Goal: Task Accomplishment & Management: Complete application form

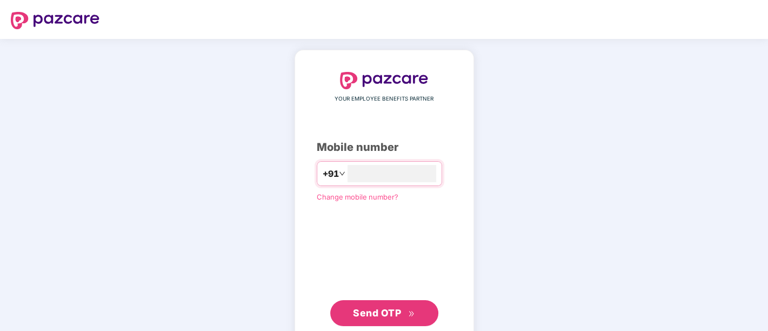
type input "**********"
click at [378, 302] on button "Send OTP" at bounding box center [384, 312] width 108 height 26
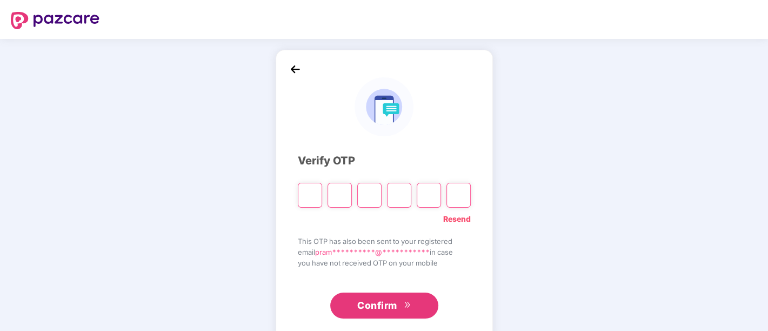
paste input "*"
type input "*"
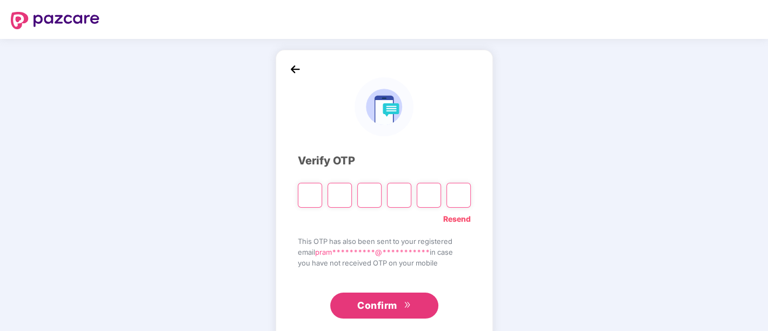
type input "*"
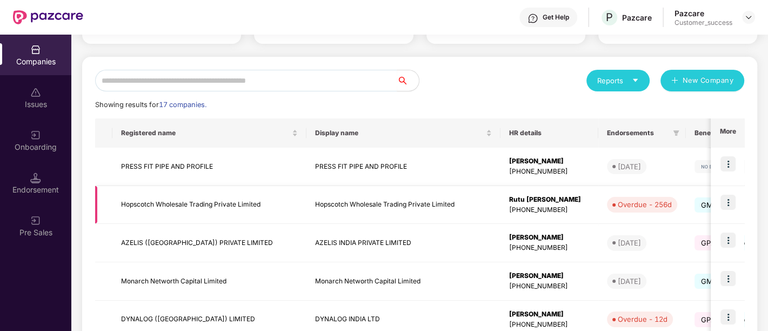
scroll to position [123, 0]
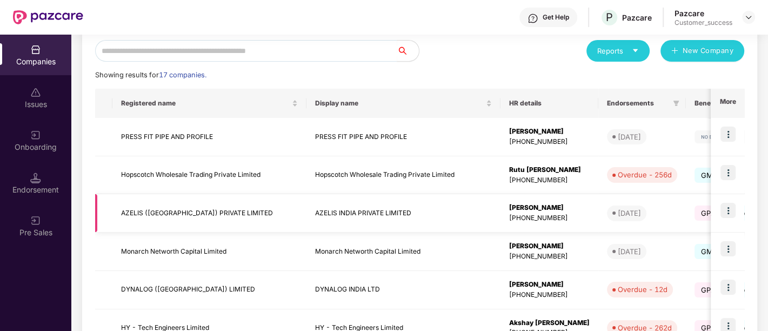
click at [732, 211] on img at bounding box center [727, 210] width 15 height 15
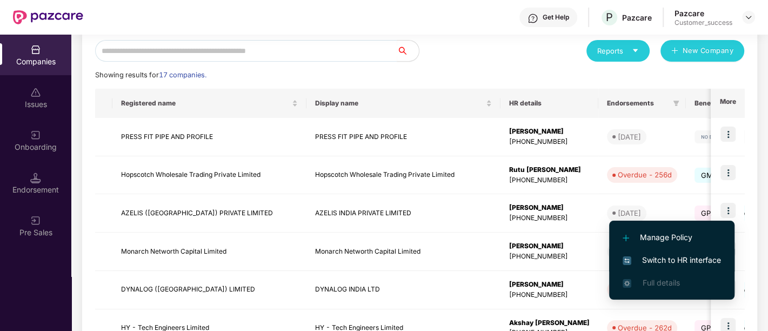
click at [698, 252] on li "Switch to HR interface" at bounding box center [671, 260] width 125 height 23
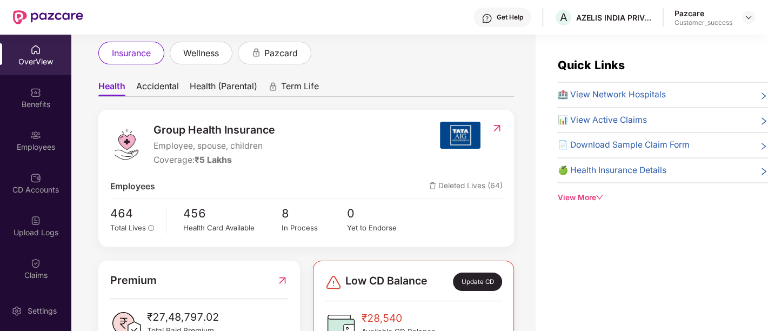
scroll to position [62, 0]
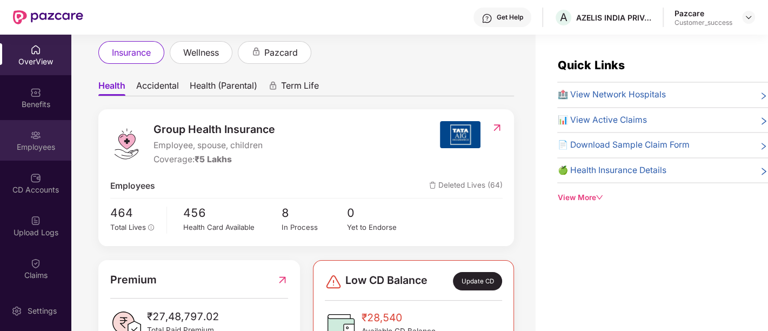
click at [28, 124] on div "Employees" at bounding box center [35, 140] width 71 height 41
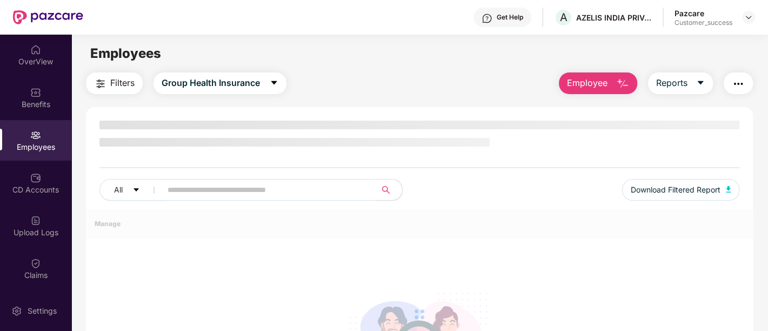
click at [28, 124] on div "Employees" at bounding box center [35, 140] width 71 height 41
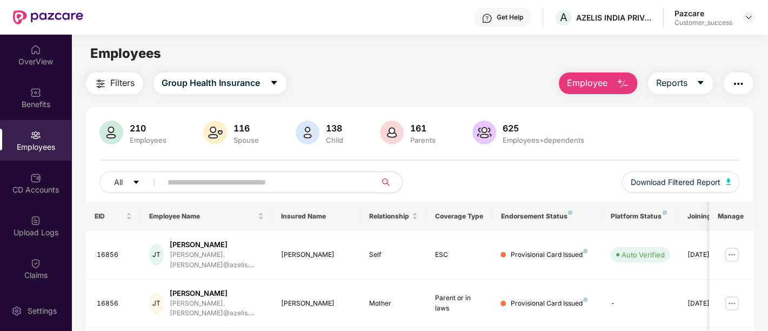
click at [584, 88] on span "Employee" at bounding box center [587, 83] width 41 height 14
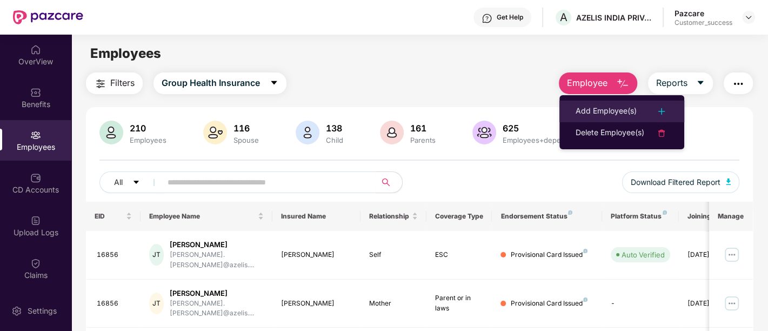
click at [605, 110] on div "Add Employee(s)" at bounding box center [605, 111] width 61 height 13
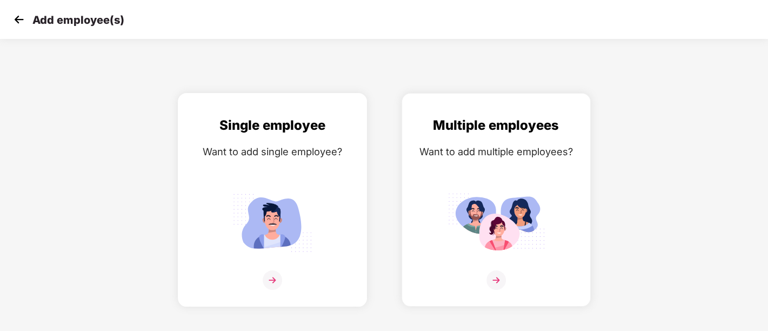
click at [197, 149] on div "Want to add single employee?" at bounding box center [272, 152] width 166 height 16
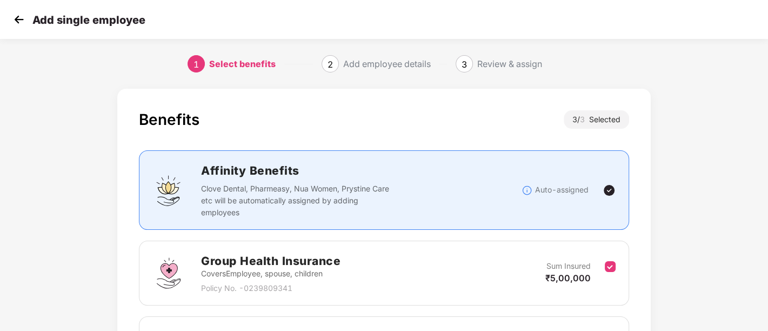
scroll to position [66, 0]
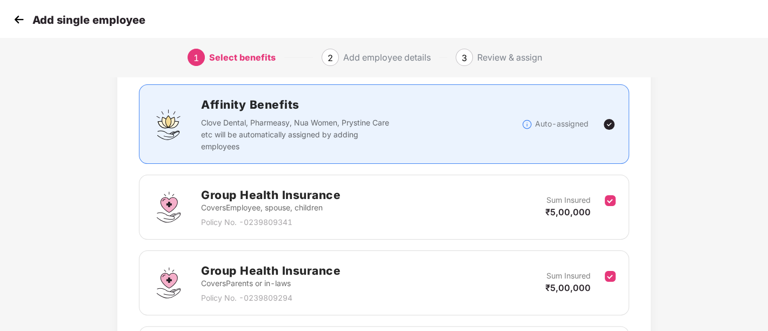
click at [243, 145] on p "Clove Dental, Pharmeasy, Nua Women, Prystine Care etc will be automatically ass…" at bounding box center [297, 135] width 192 height 36
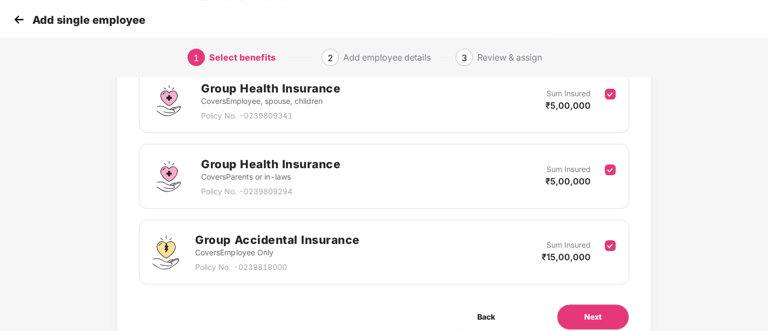
scroll to position [190, 1]
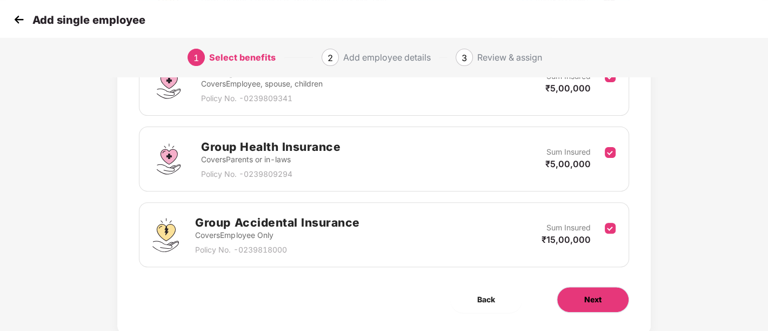
click at [589, 309] on button "Next" at bounding box center [593, 299] width 72 height 26
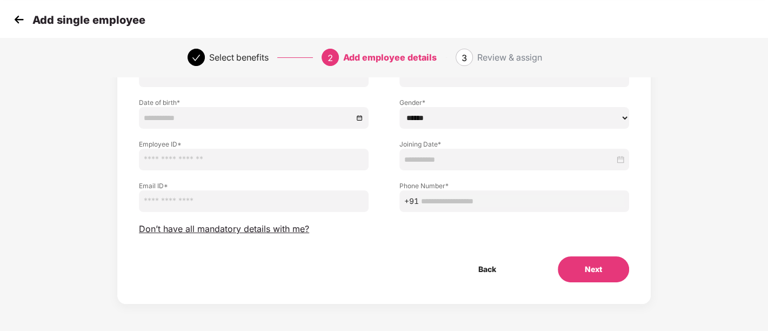
scroll to position [0, 1]
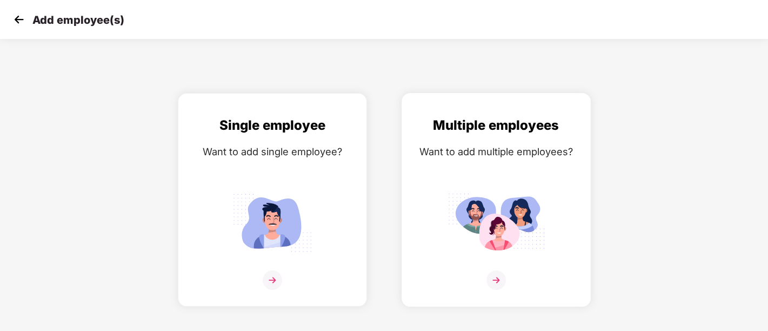
click at [501, 255] on img at bounding box center [495, 223] width 97 height 68
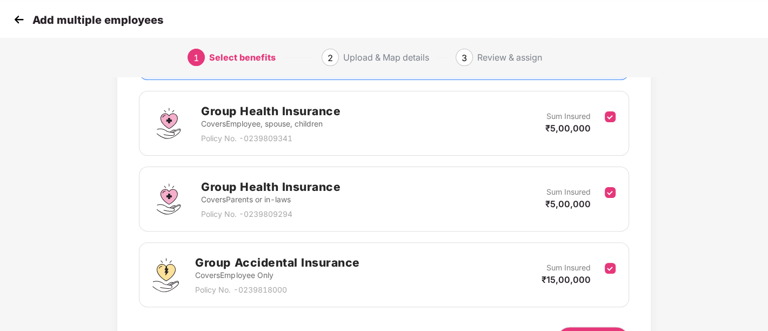
scroll to position [218, 1]
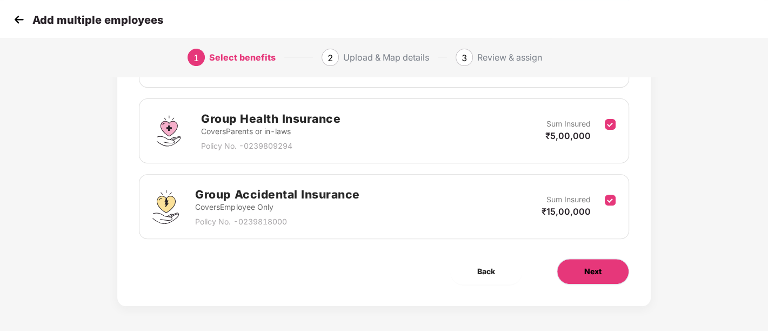
click at [578, 269] on button "Next" at bounding box center [593, 271] width 72 height 26
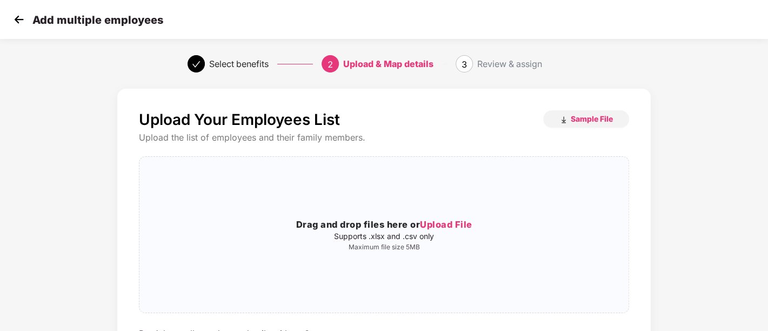
click at [578, 269] on div "Drag and drop files here or Upload File Supports .xlsx and .csv only Maximum fi…" at bounding box center [383, 234] width 489 height 138
click at [578, 118] on span "Sample File" at bounding box center [592, 118] width 42 height 10
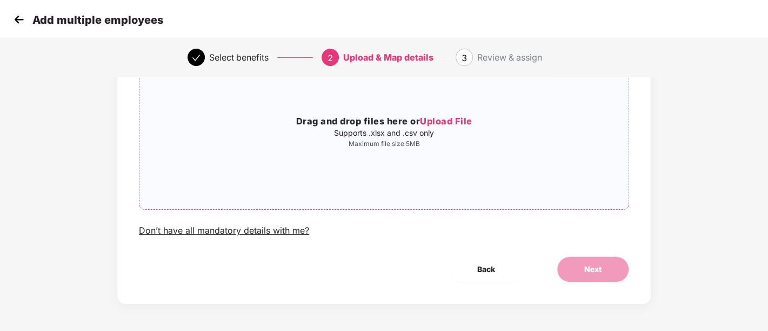
click at [451, 115] on h3 "Drag and drop files here or Upload File" at bounding box center [383, 122] width 489 height 14
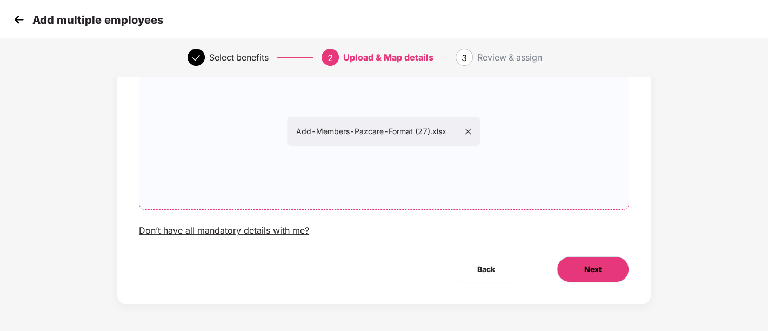
click at [584, 266] on span "Next" at bounding box center [592, 269] width 17 height 12
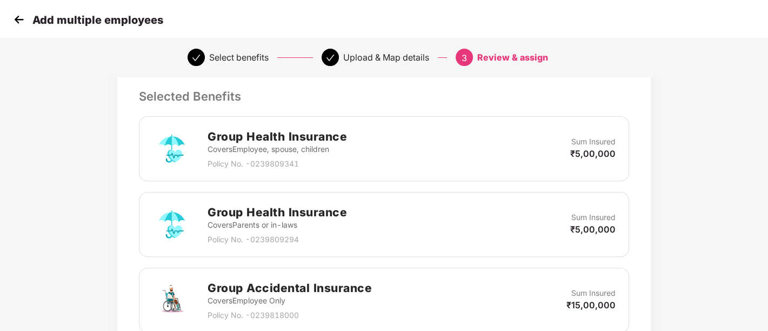
scroll to position [432, 1]
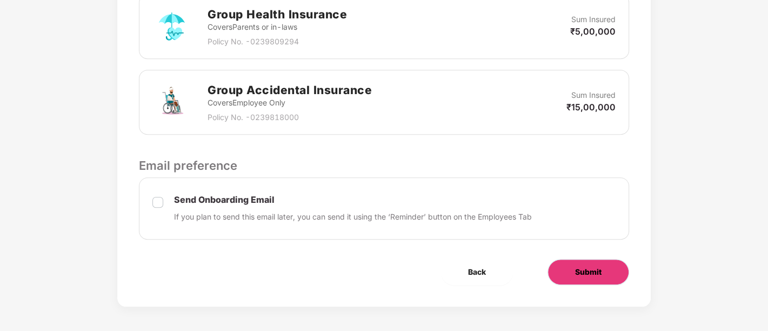
click at [594, 276] on button "Submit" at bounding box center [588, 272] width 82 height 26
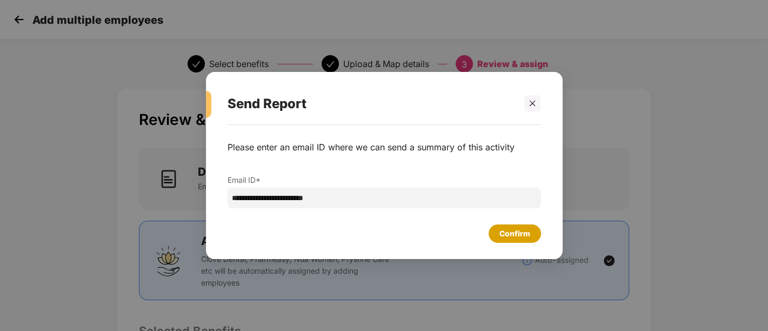
click at [519, 230] on div "Confirm" at bounding box center [514, 233] width 31 height 12
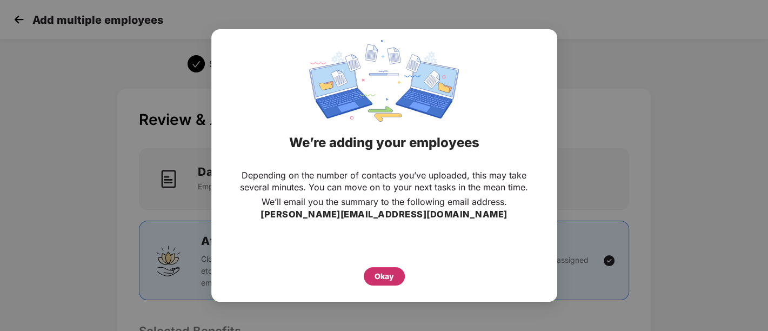
click at [391, 272] on div "Okay" at bounding box center [383, 276] width 19 height 12
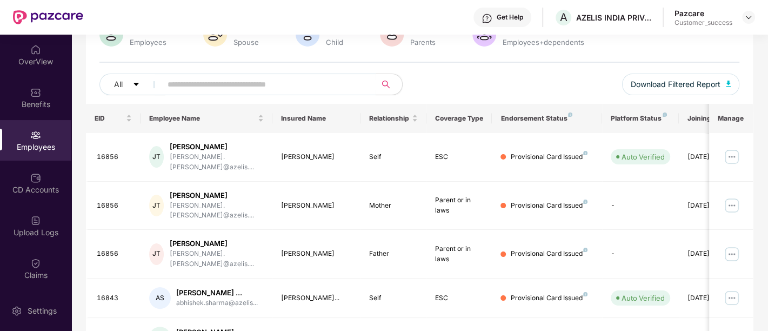
scroll to position [104, 0]
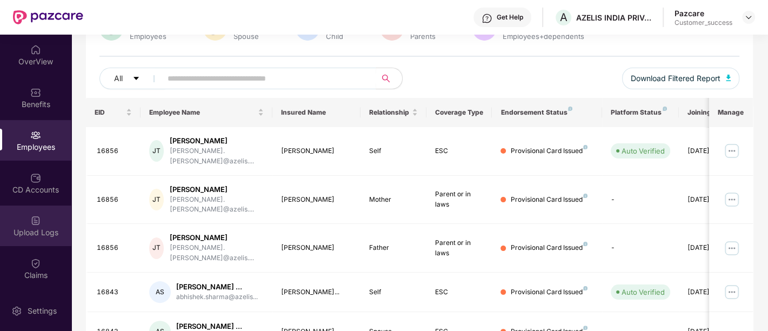
click at [46, 239] on div "Upload Logs" at bounding box center [35, 225] width 71 height 41
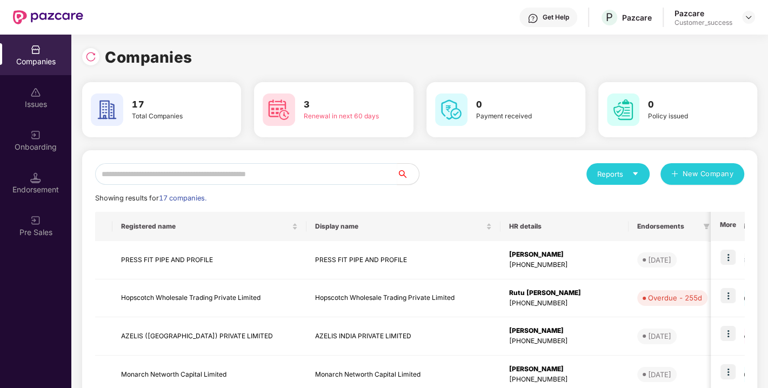
scroll to position [96, 0]
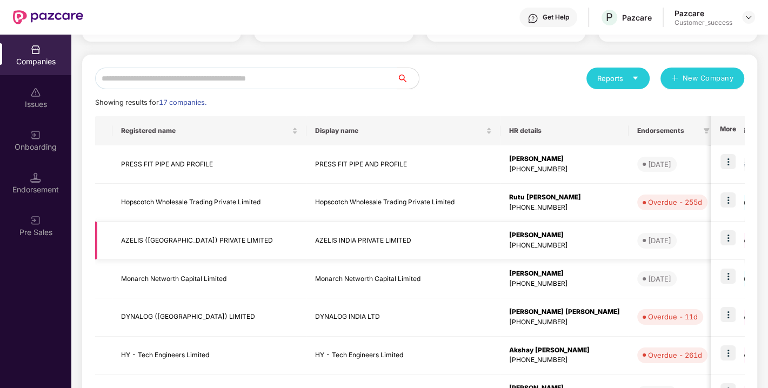
click at [733, 238] on img at bounding box center [727, 237] width 15 height 15
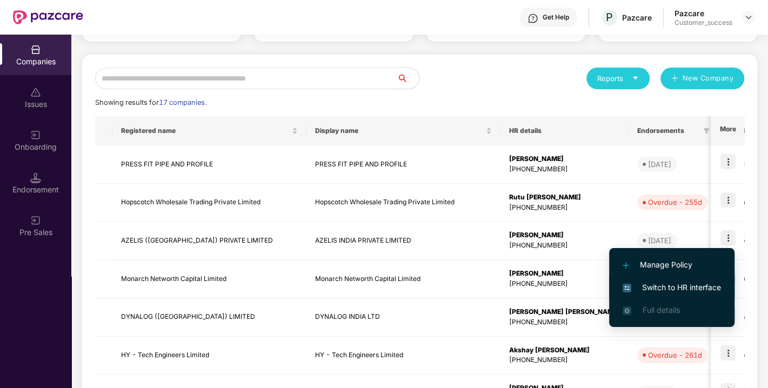
click at [663, 291] on span "Switch to HR interface" at bounding box center [671, 288] width 98 height 12
